Goal: Check status: Check status

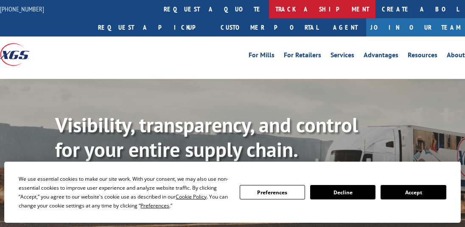
click at [269, 5] on link "track a shipment" at bounding box center [322, 9] width 106 height 18
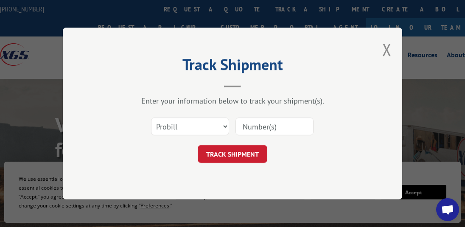
click at [254, 125] on input at bounding box center [274, 127] width 78 height 18
paste input "16944922"
type input "16944922"
click at [241, 154] on button "TRACK SHIPMENT" at bounding box center [233, 154] width 70 height 18
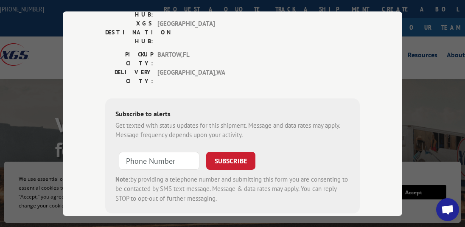
scroll to position [70, 0]
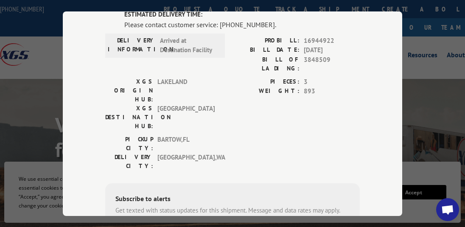
click at [446, 211] on span "Open chat" at bounding box center [448, 210] width 14 height 11
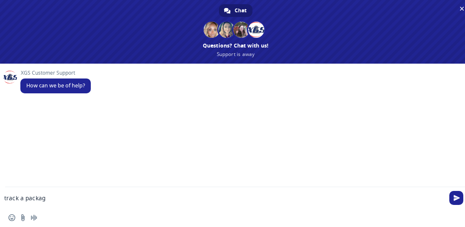
type textarea "track a package"
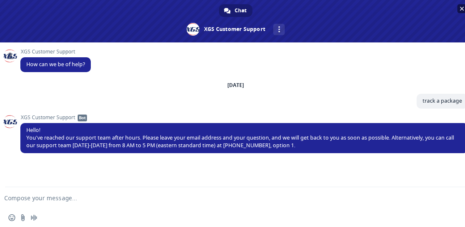
click at [461, 9] on span "Close chat" at bounding box center [462, 9] width 4 height 4
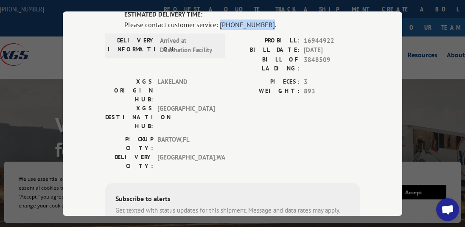
drag, startPoint x: 261, startPoint y: 23, endPoint x: 217, endPoint y: 19, distance: 43.9
click at [217, 19] on div "Please contact customer service: [PHONE_NUMBER]." at bounding box center [241, 24] width 235 height 10
copy div "[PHONE_NUMBER]"
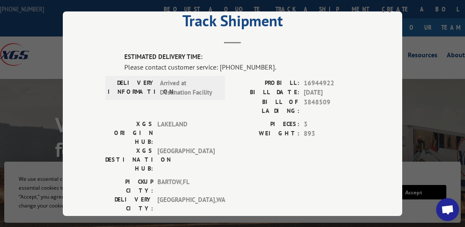
click at [233, 42] on hr at bounding box center [232, 43] width 17 height 2
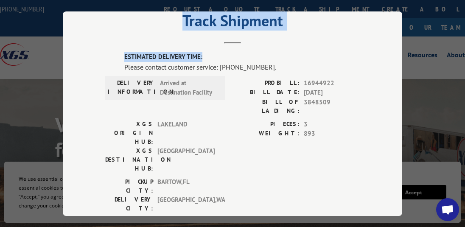
drag, startPoint x: 233, startPoint y: 39, endPoint x: 232, endPoint y: 50, distance: 11.0
click at [232, 50] on div "Track Shipment ESTIMATED DELIVERY TIME: Please contact customer service: [PHONE…" at bounding box center [232, 113] width 339 height 205
click at [278, 52] on label "ESTIMATED DELIVERY TIME:" at bounding box center [241, 57] width 235 height 10
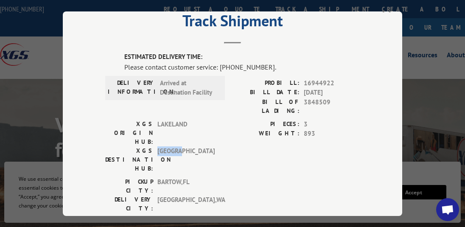
drag, startPoint x: 155, startPoint y: 122, endPoint x: 186, endPoint y: 123, distance: 31.0
click at [186, 146] on span "[GEOGRAPHIC_DATA]" at bounding box center [185, 159] width 57 height 27
click at [196, 146] on span "[GEOGRAPHIC_DATA]" at bounding box center [185, 159] width 57 height 27
